Goal: Information Seeking & Learning: Learn about a topic

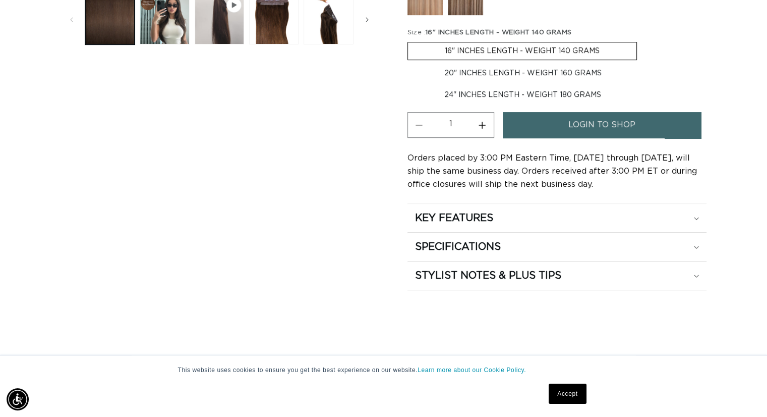
scroll to position [493, 0]
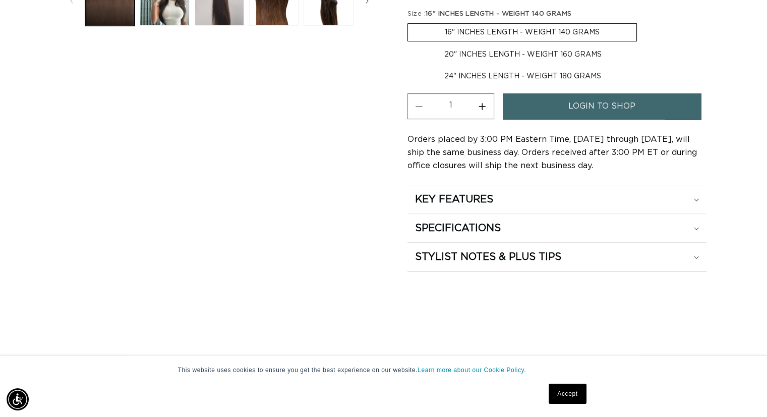
click at [660, 194] on div "KEY FEATURES" at bounding box center [557, 199] width 284 height 13
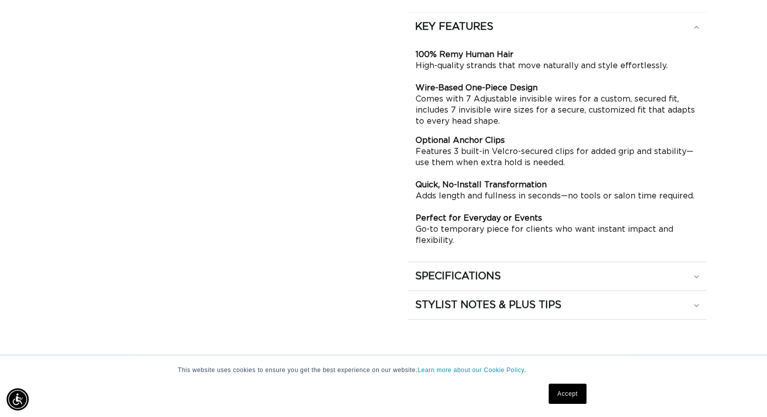
scroll to position [0, 0]
click at [698, 276] on div "SPECIFICATIONS" at bounding box center [557, 275] width 284 height 13
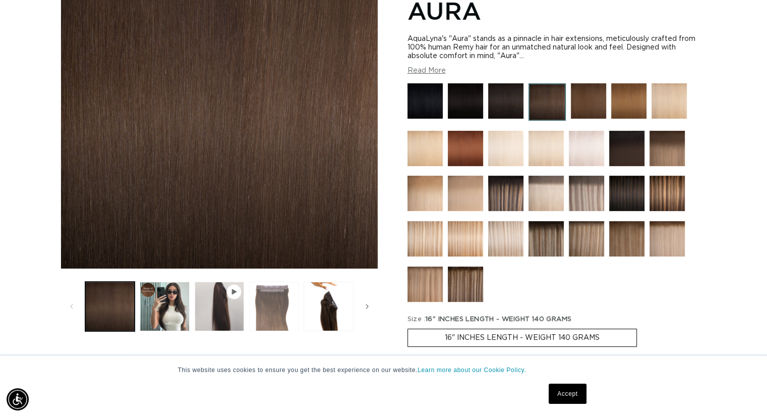
scroll to position [0, 1391]
click at [271, 313] on button "Load image 3 in gallery view" at bounding box center [273, 305] width 49 height 49
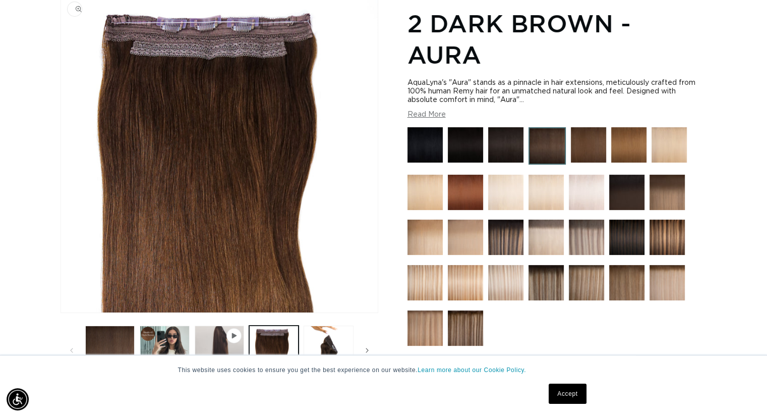
scroll to position [139, 0]
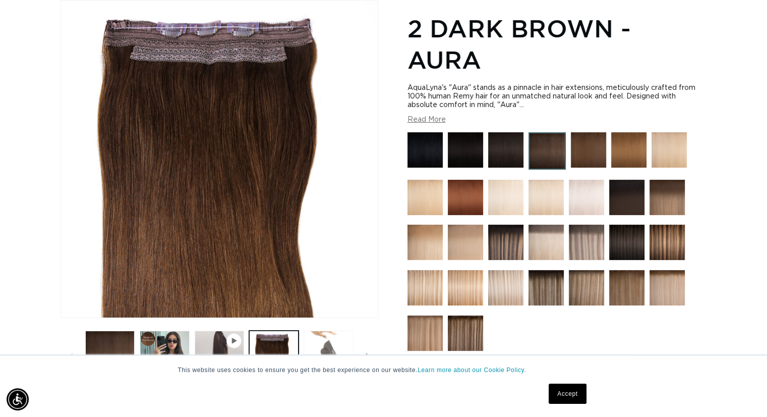
click at [319, 346] on button "Load image 4 in gallery view" at bounding box center [328, 354] width 49 height 49
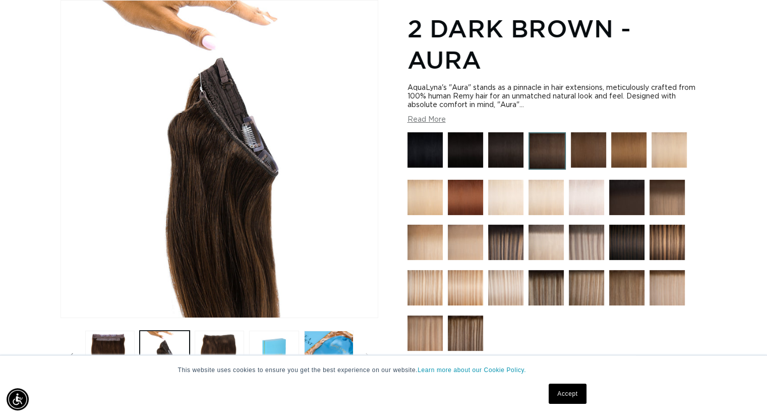
scroll to position [0, 0]
click at [117, 346] on button "Load image 3 in gallery view" at bounding box center [109, 354] width 49 height 49
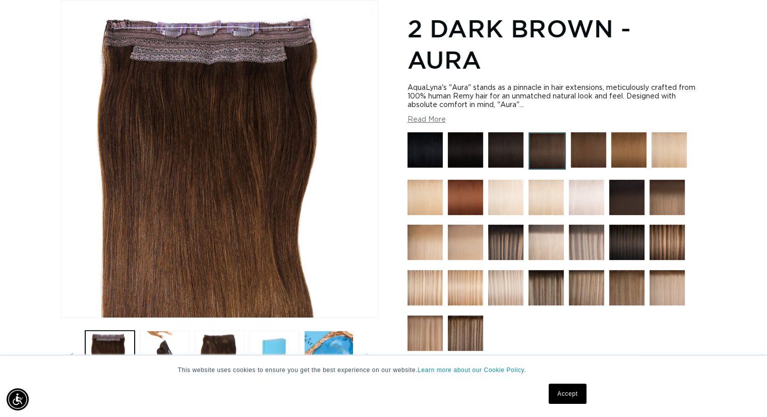
scroll to position [0, 696]
click at [429, 120] on button "Read More" at bounding box center [427, 120] width 38 height 9
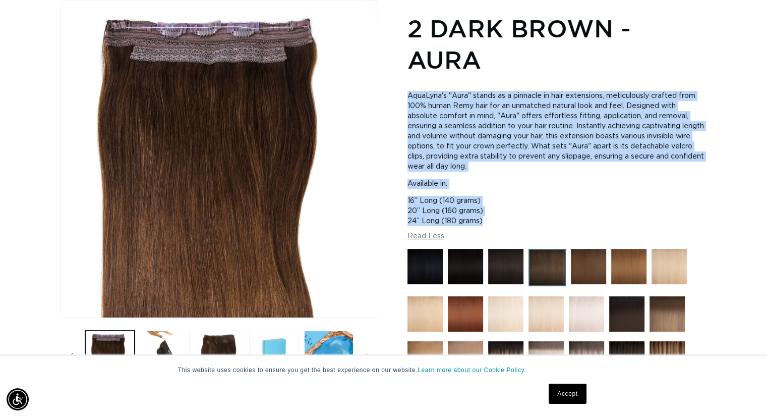
scroll to position [0, 0]
drag, startPoint x: 408, startPoint y: 95, endPoint x: 543, endPoint y: 220, distance: 184.5
click at [543, 220] on div "AquaLyna's "Aura" stands as a pinnacle in hair extensions, meticulously crafted…" at bounding box center [557, 155] width 299 height 142
copy div "AquaLyna's "Aura" stands as a pinnacle in hair extensions, meticulously crafted…"
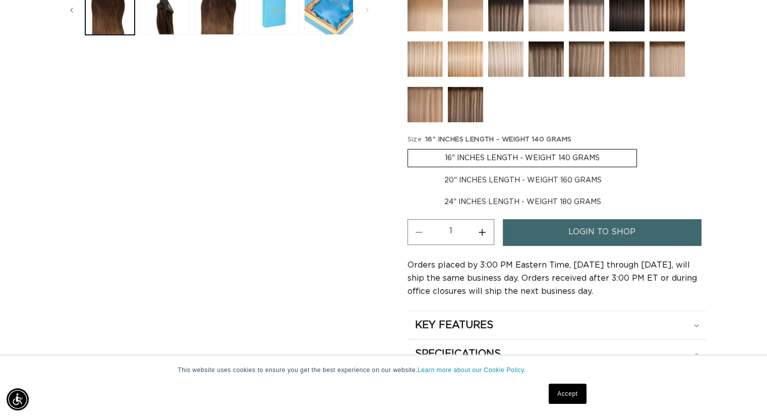
scroll to position [0, 0]
click at [509, 319] on div "KEY FEATURES" at bounding box center [557, 324] width 284 height 13
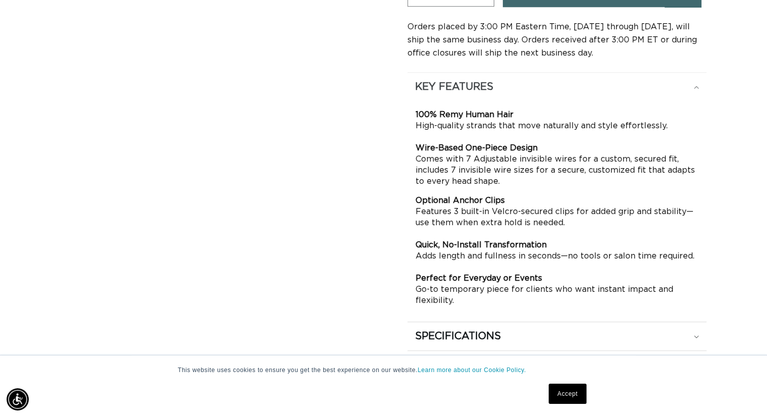
scroll to position [0, 1391]
drag, startPoint x: 410, startPoint y: 80, endPoint x: 543, endPoint y: 302, distance: 259.1
click at [543, 302] on details "KEY FEATURES 100% Remy Human Hair High-quality strands that move naturally and …" at bounding box center [557, 193] width 299 height 241
copy details "KEY FEATURES 100% Remy Human Hair High-quality strands that move naturally and …"
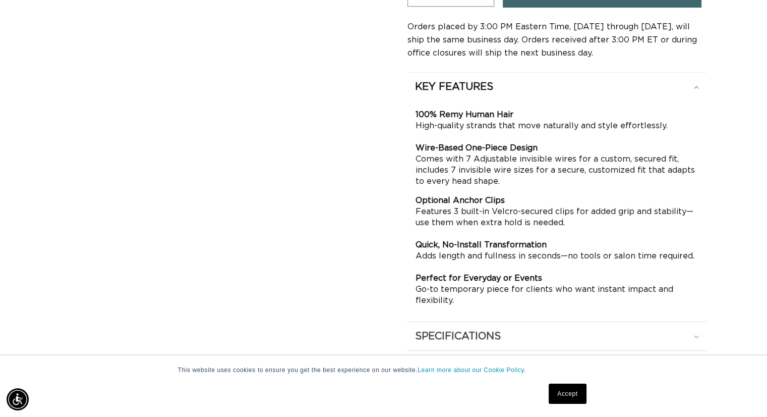
click at [627, 333] on div "SPECIFICATIONS" at bounding box center [557, 335] width 284 height 13
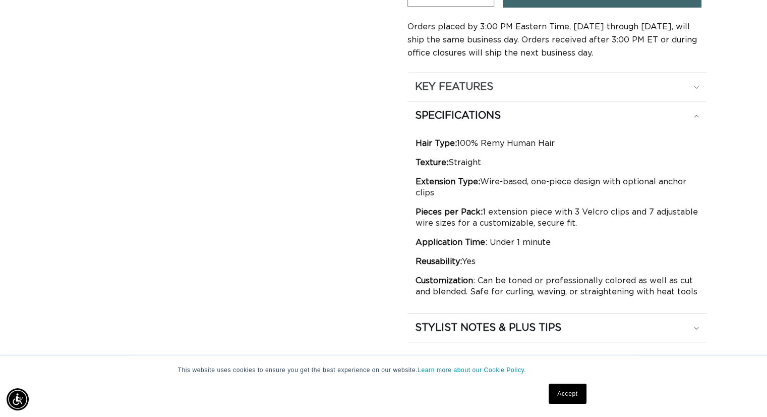
scroll to position [0, 1391]
click at [426, 89] on h2 "KEY FEATURES" at bounding box center [454, 86] width 78 height 13
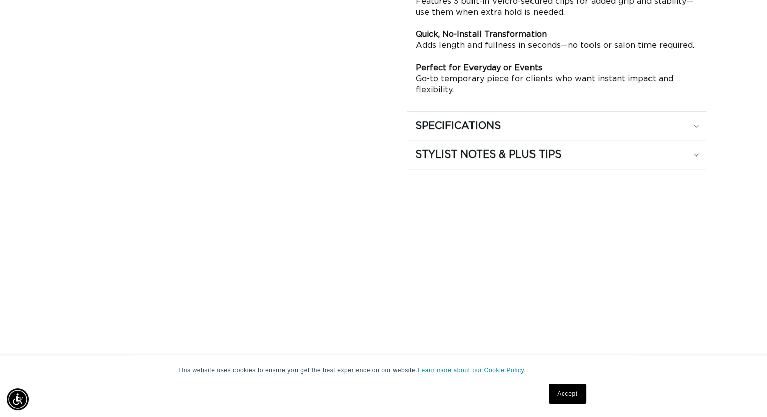
scroll to position [945, 0]
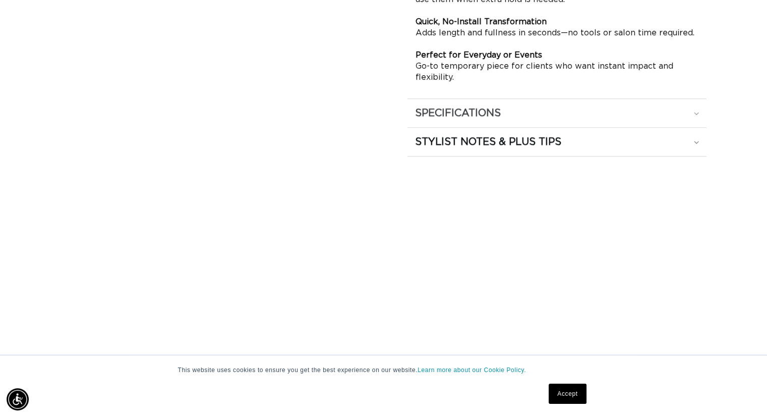
click at [570, 106] on div "SPECIFICATIONS" at bounding box center [557, 112] width 284 height 13
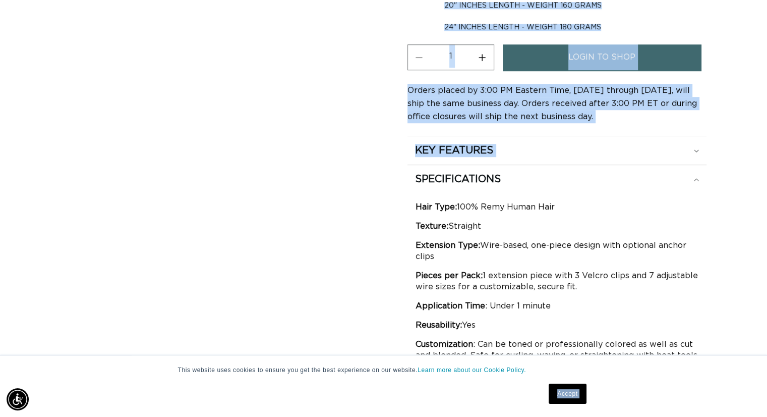
scroll to position [0, 0]
drag, startPoint x: 413, startPoint y: 170, endPoint x: 699, endPoint y: 352, distance: 338.4
click at [699, 352] on details "SPECIFICATIONS Hair Type: 100% Remy Human Hair Texture: Straight Extension Type…" at bounding box center [557, 267] width 299 height 204
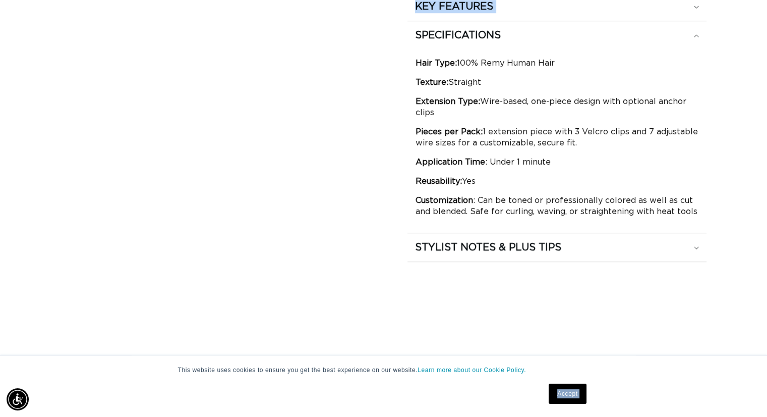
copy details "SPECIFICATIONS Hair Type: 100% Remy Human Hair Texture: Straight Extension Type…"
click at [599, 244] on div "STYLIST NOTES & PLUS TIPS" at bounding box center [557, 247] width 284 height 13
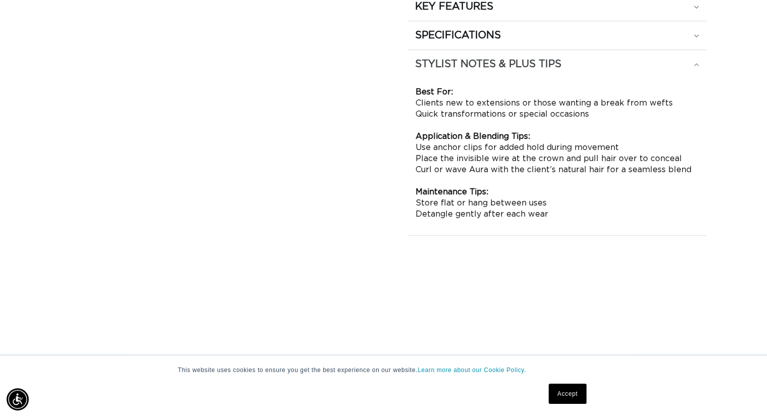
scroll to position [0, 696]
drag, startPoint x: 410, startPoint y: 61, endPoint x: 500, endPoint y: 145, distance: 123.2
click at [500, 145] on details "STYLIST NOTES & PLUS TIPS Best For: Clients new to extensions or those wanting …" at bounding box center [557, 139] width 299 height 178
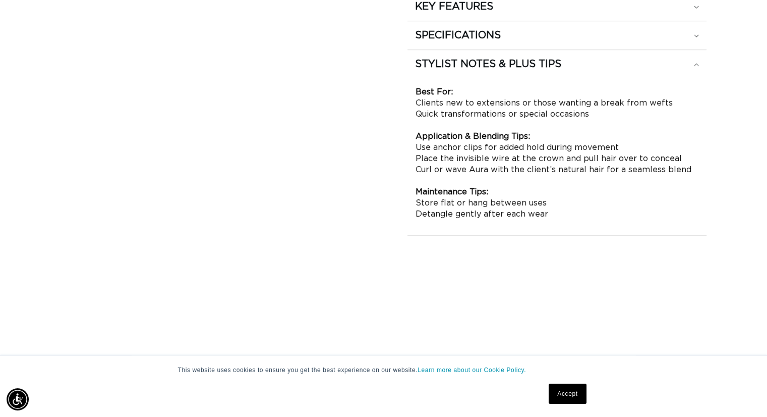
scroll to position [0, 0]
drag, startPoint x: 412, startPoint y: 63, endPoint x: 550, endPoint y: 210, distance: 201.6
click at [550, 210] on details "STYLIST NOTES & PLUS TIPS Best For: Clients new to extensions or those wanting …" at bounding box center [557, 139] width 299 height 178
copy details "STYLIST NOTES & PLUS TIPS Best For: Clients new to extensions or those wanting …"
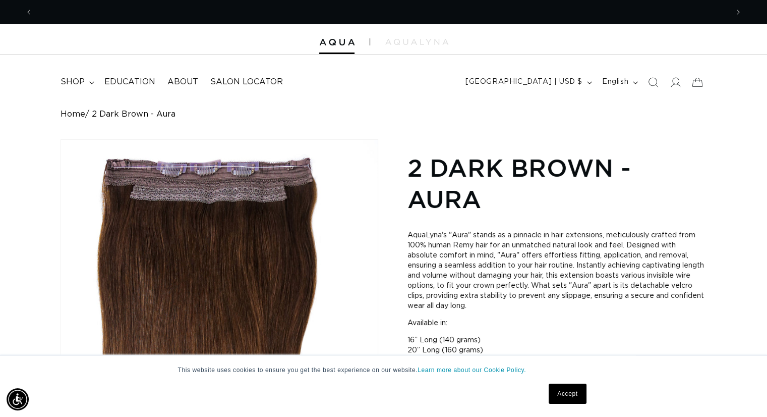
scroll to position [0, 1391]
click at [431, 44] on img at bounding box center [416, 42] width 63 height 6
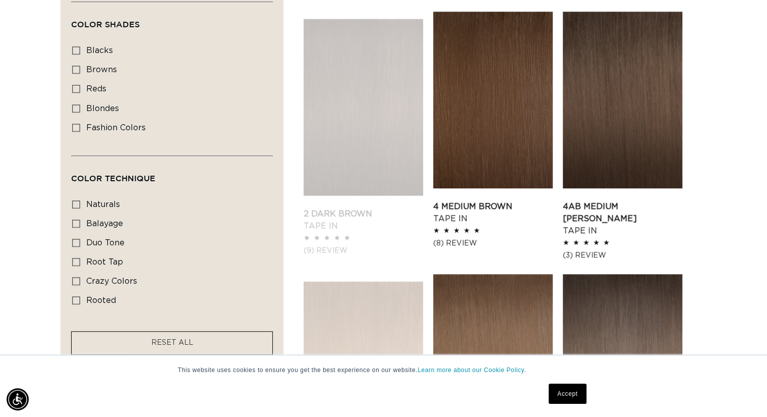
scroll to position [0, 1391]
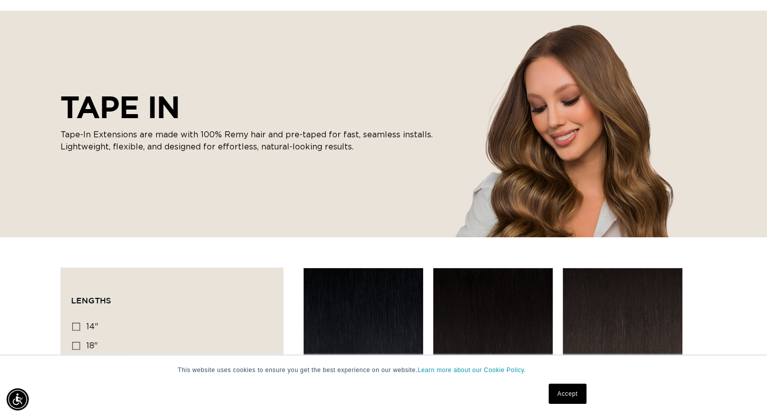
drag, startPoint x: 769, startPoint y: 59, endPoint x: 774, endPoint y: 73, distance: 15.2
click at [767, 73] on html "This website uses cookies to ensure you get the best experience on our website.…" at bounding box center [383, 115] width 767 height 417
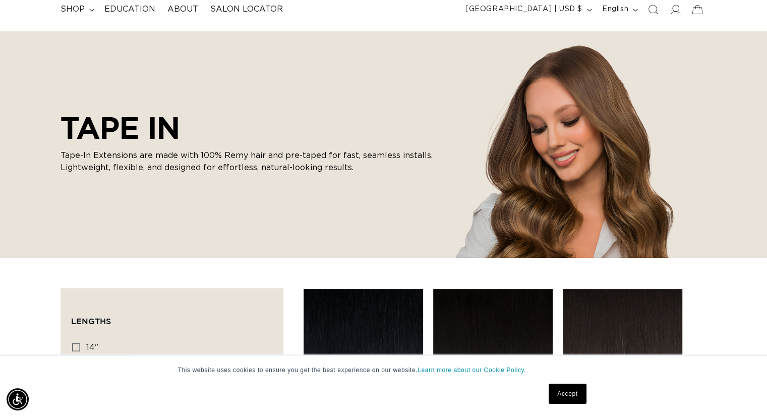
scroll to position [0, 0]
drag, startPoint x: 64, startPoint y: 124, endPoint x: 362, endPoint y: 172, distance: 301.6
click at [362, 172] on div "TAPE IN Tape-In Extensions are made with 100% Remy hair and pre-taped for fast,…" at bounding box center [252, 144] width 383 height 89
copy div "TAPE IN Tape-In Extensions are made with 100% Remy hair and pre-taped for fast,…"
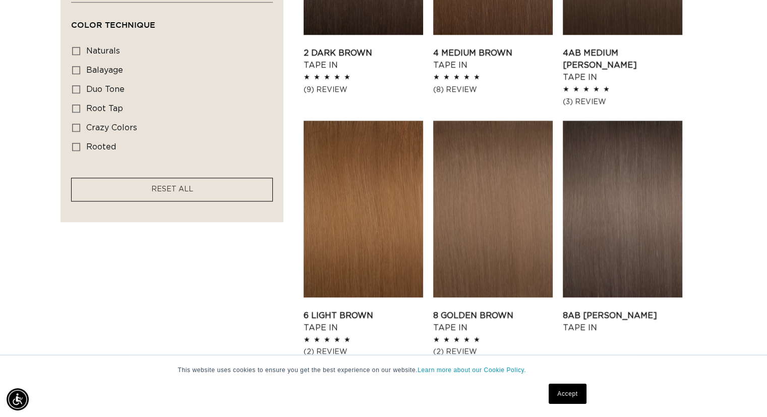
scroll to position [222, 0]
